Goal: Find contact information: Find contact information

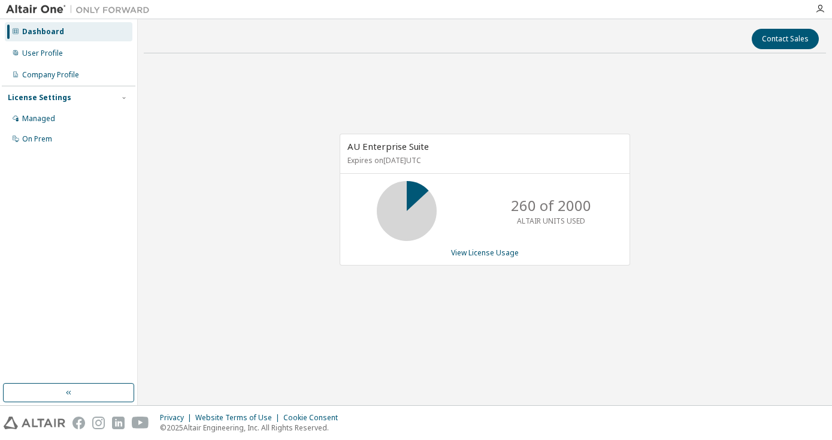
click at [410, 196] on icon at bounding box center [407, 211] width 30 height 30
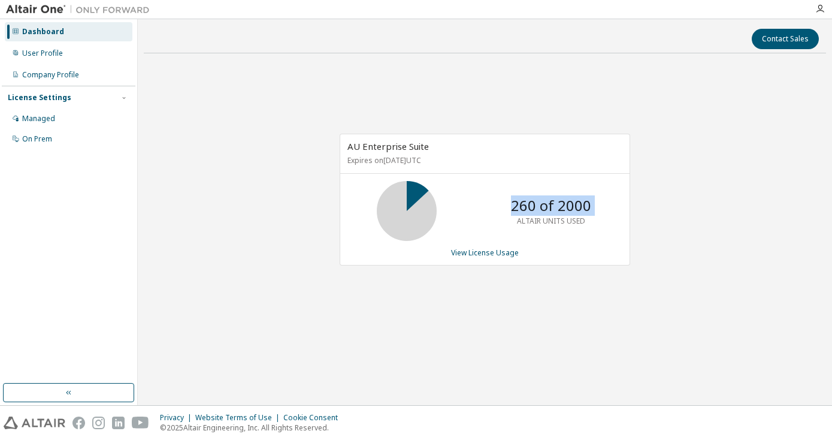
click at [410, 196] on icon at bounding box center [407, 211] width 30 height 30
click at [467, 256] on link "View License Usage" at bounding box center [485, 252] width 68 height 10
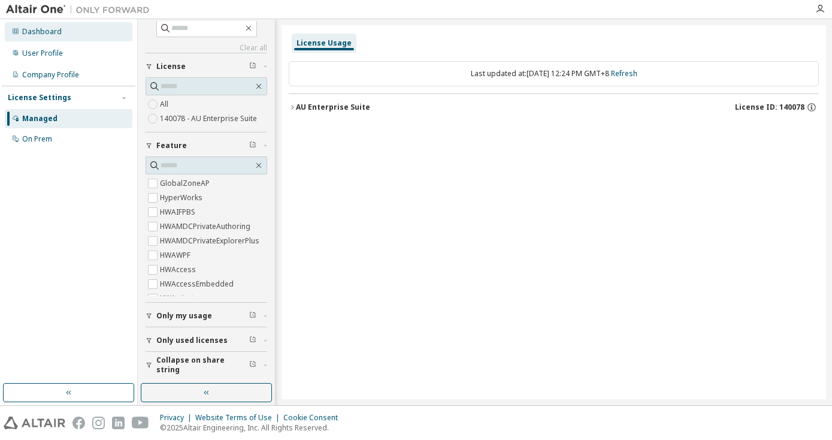
click at [59, 35] on div "Dashboard" at bounding box center [42, 32] width 40 height 10
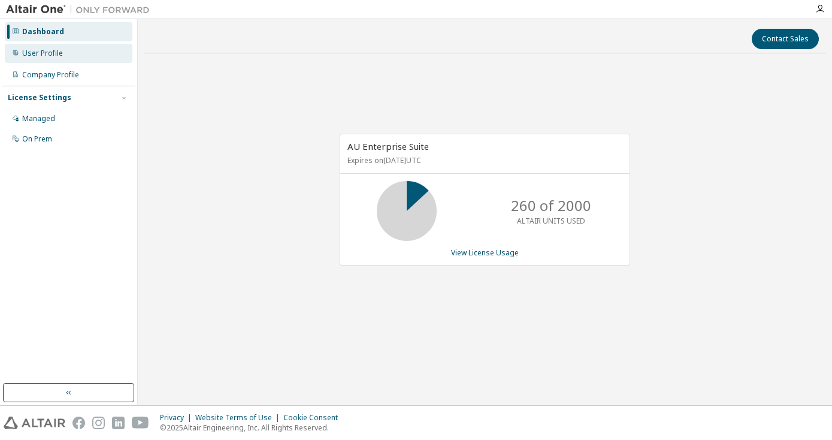
click at [96, 50] on div "User Profile" at bounding box center [69, 53] width 128 height 19
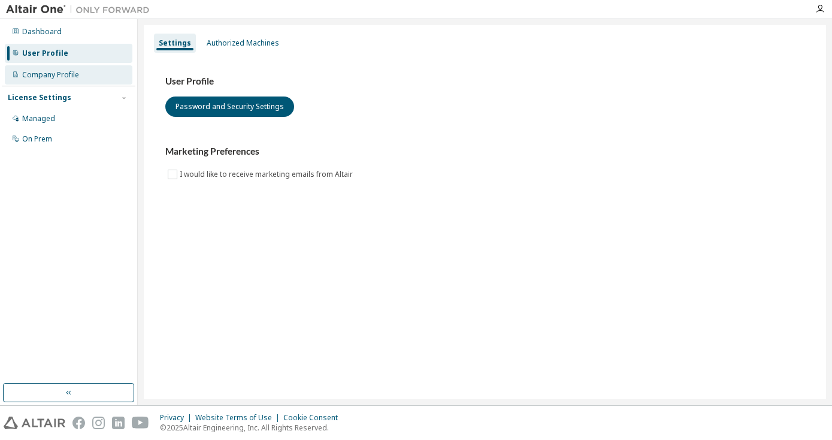
click at [92, 81] on div "Company Profile" at bounding box center [69, 74] width 128 height 19
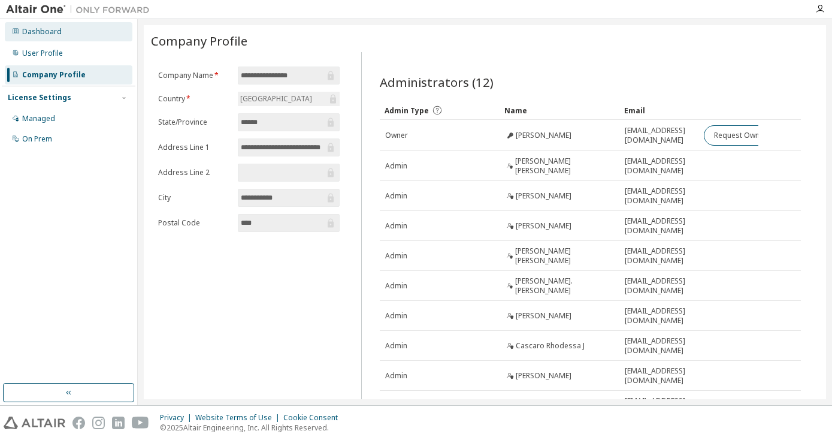
click at [89, 37] on div "Dashboard" at bounding box center [69, 31] width 128 height 19
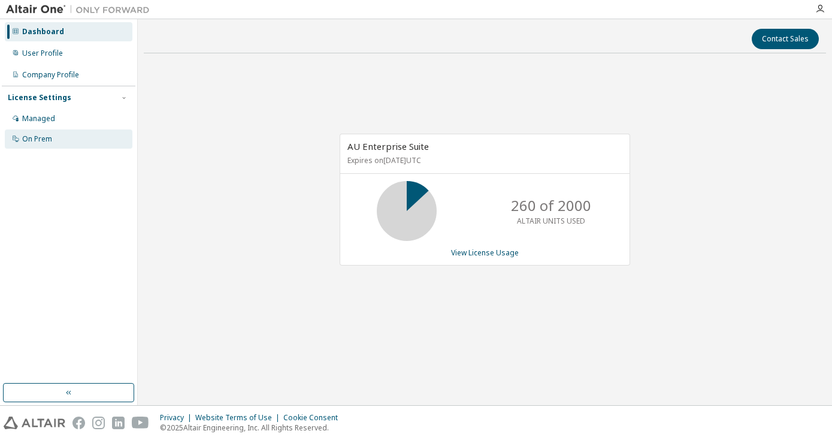
click at [42, 138] on div "On Prem" at bounding box center [37, 139] width 30 height 10
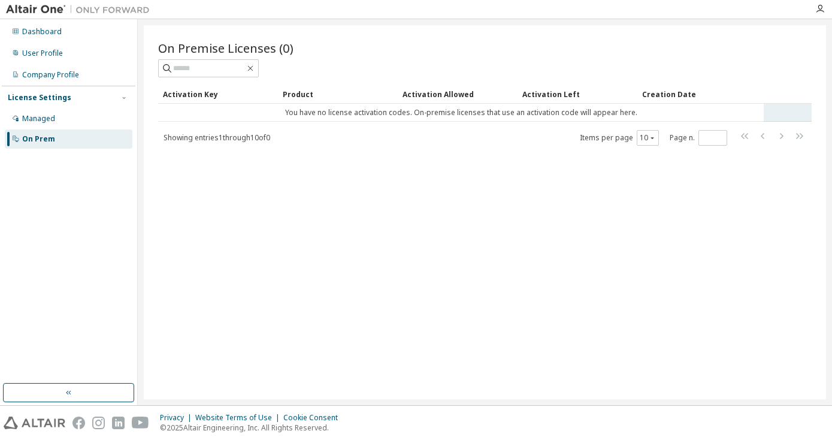
click at [365, 116] on td "You have no license activation codes. On-premise licenses that use an activatio…" at bounding box center [461, 113] width 606 height 18
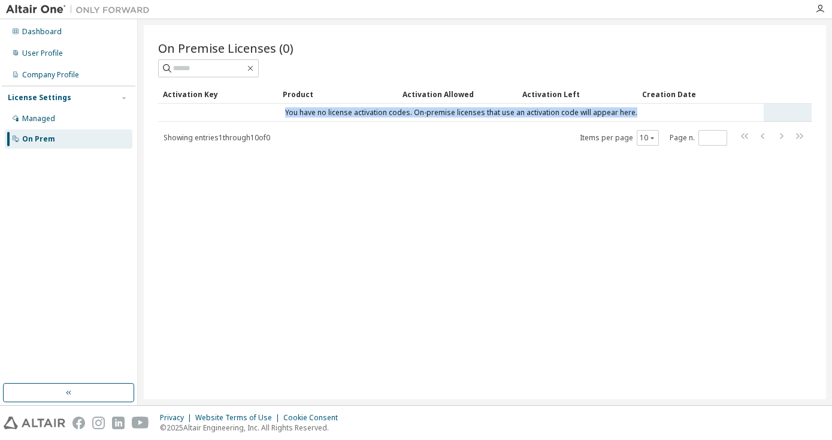
click at [365, 116] on td "You have no license activation codes. On-premise licenses that use an activatio…" at bounding box center [461, 113] width 606 height 18
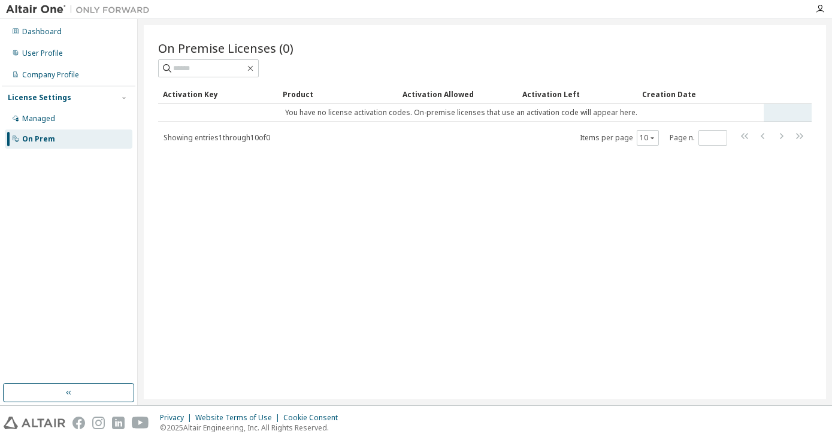
click at [365, 116] on td "You have no license activation codes. On-premise licenses that use an activatio…" at bounding box center [461, 113] width 606 height 18
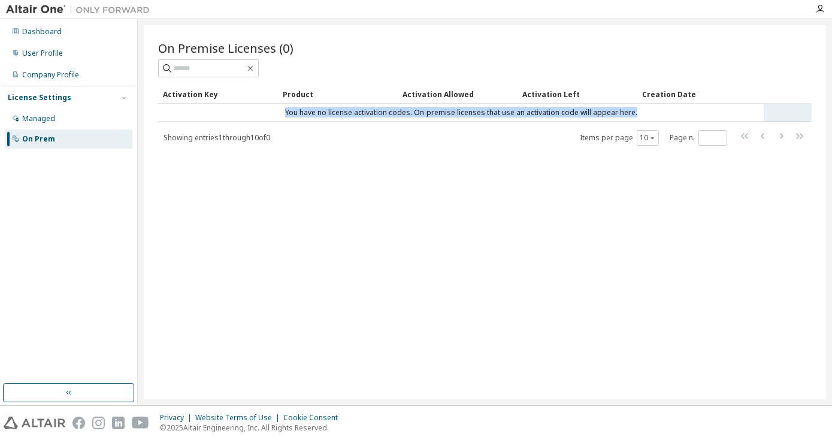
click at [365, 116] on td "You have no license activation codes. On-premise licenses that use an activatio…" at bounding box center [461, 113] width 606 height 18
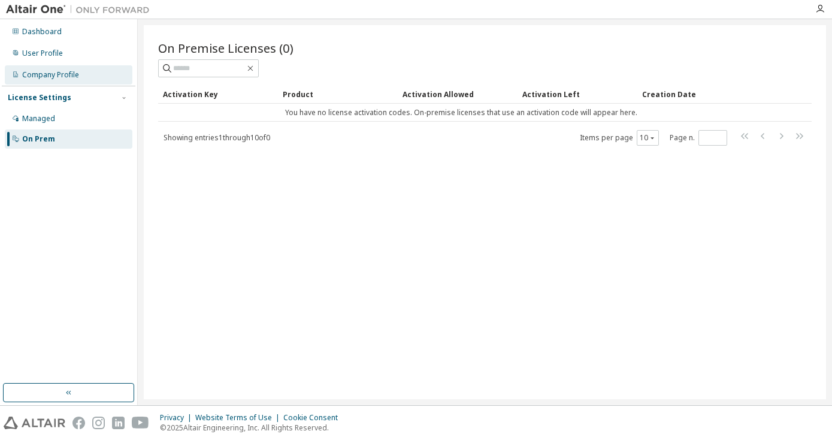
click at [86, 71] on div "Company Profile" at bounding box center [69, 74] width 128 height 19
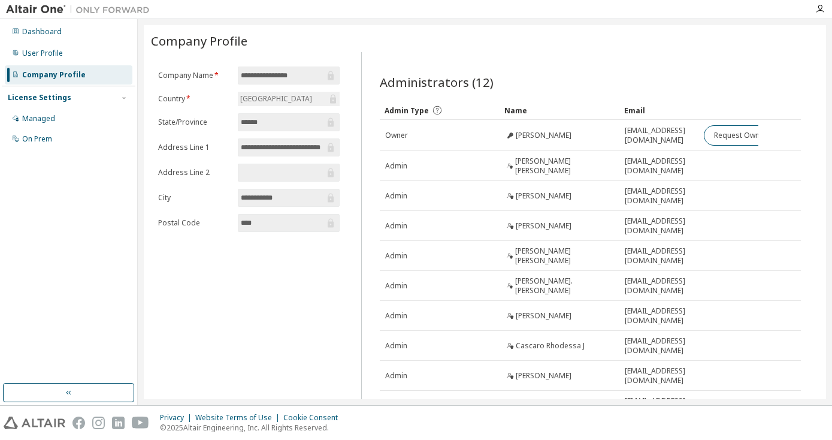
scroll to position [73, 0]
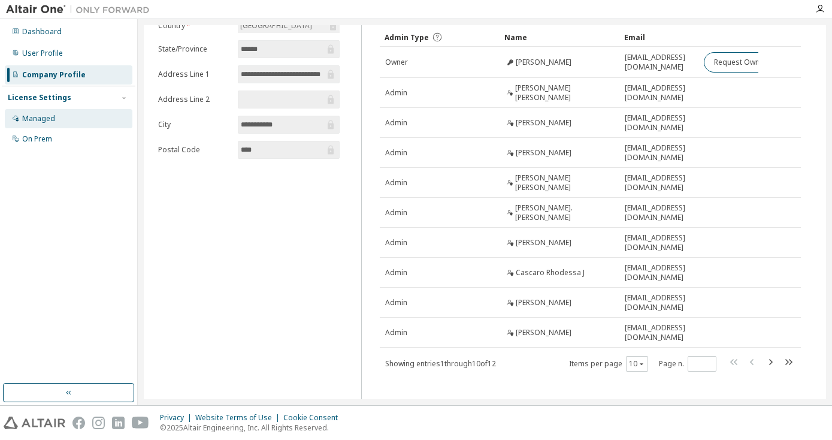
click at [101, 119] on div "Managed" at bounding box center [69, 118] width 128 height 19
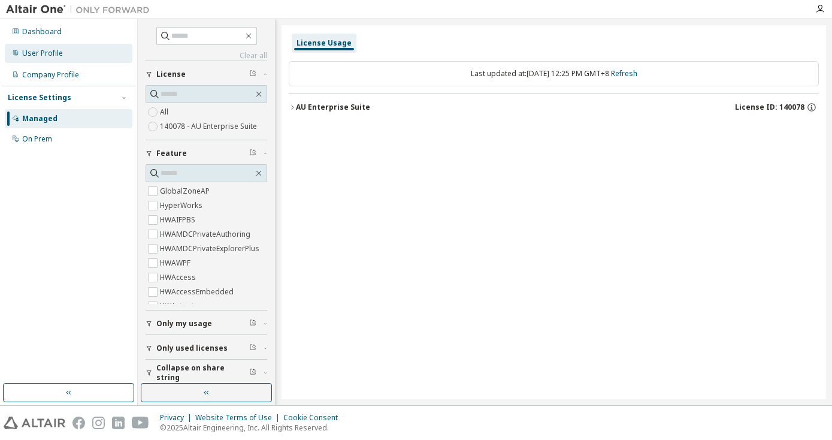
click at [105, 44] on div "User Profile" at bounding box center [69, 53] width 128 height 19
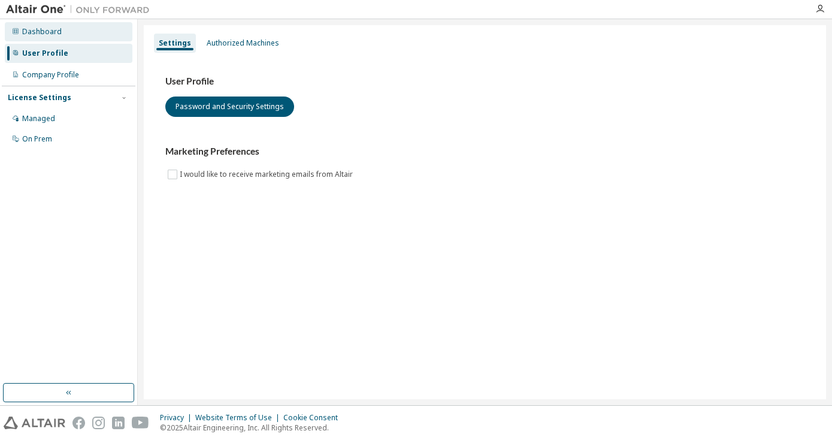
click at [105, 26] on div "Dashboard" at bounding box center [69, 31] width 128 height 19
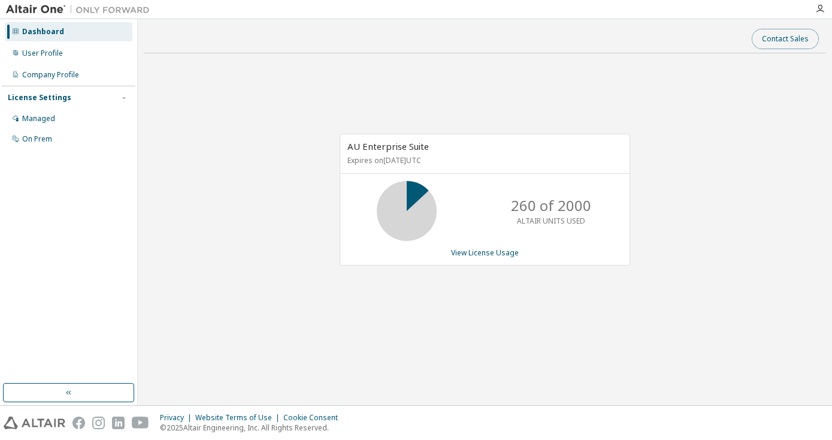
click at [789, 38] on button "Contact Sales" at bounding box center [785, 39] width 67 height 20
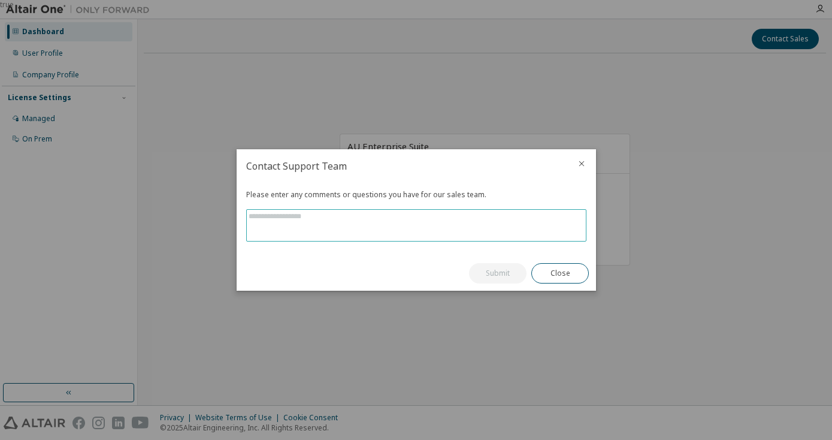
click at [492, 222] on textarea at bounding box center [416, 225] width 339 height 31
click at [583, 163] on icon "close" at bounding box center [582, 164] width 10 height 10
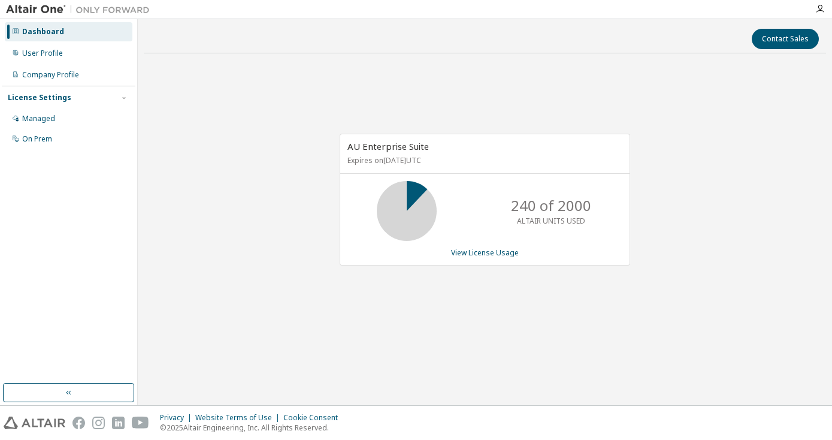
click at [119, 23] on div "Dashboard" at bounding box center [69, 31] width 128 height 19
click at [31, 7] on img at bounding box center [81, 10] width 150 height 12
